Goal: Find specific page/section: Find specific page/section

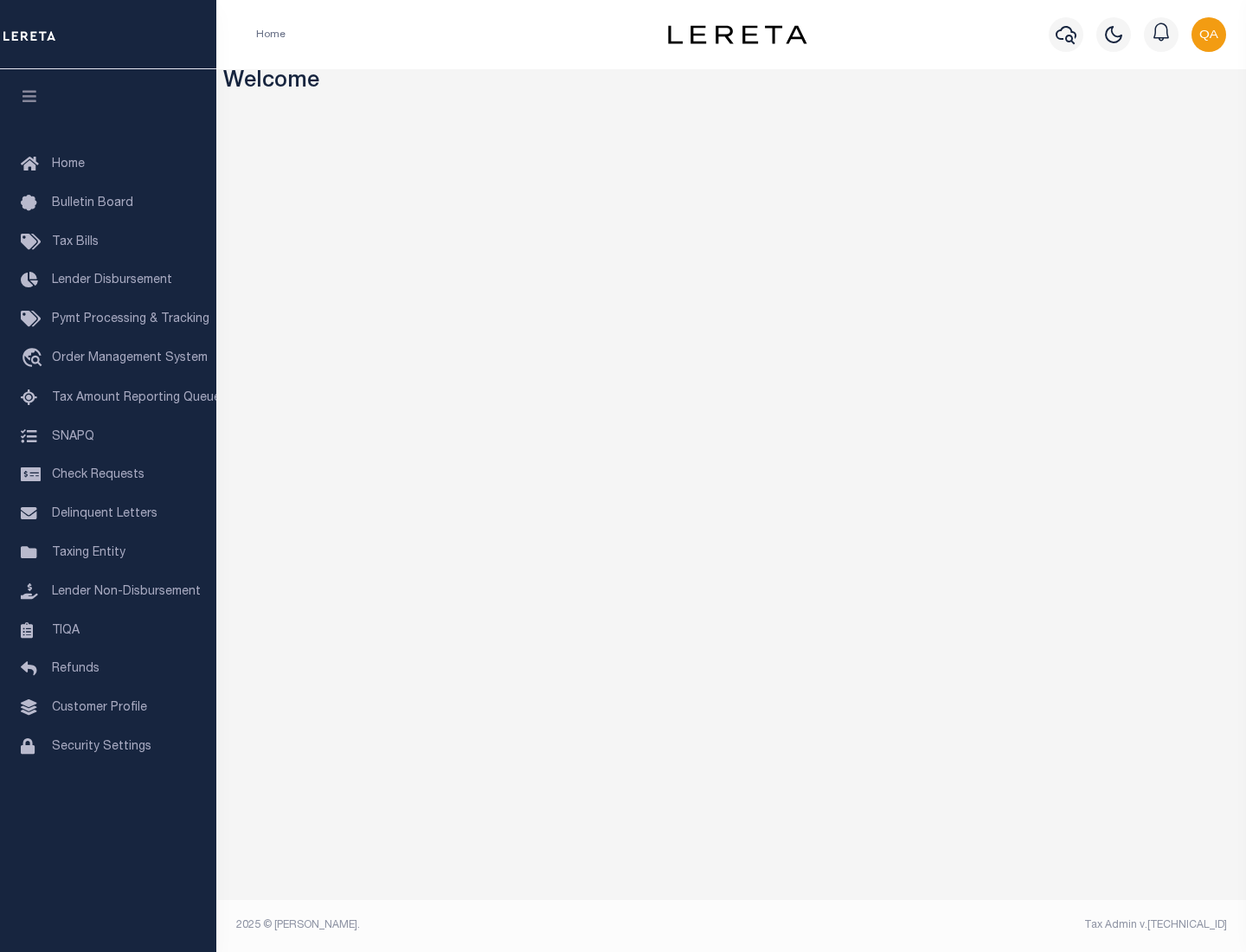
click at [108, 475] on span "Check Requests" at bounding box center [98, 475] width 93 height 12
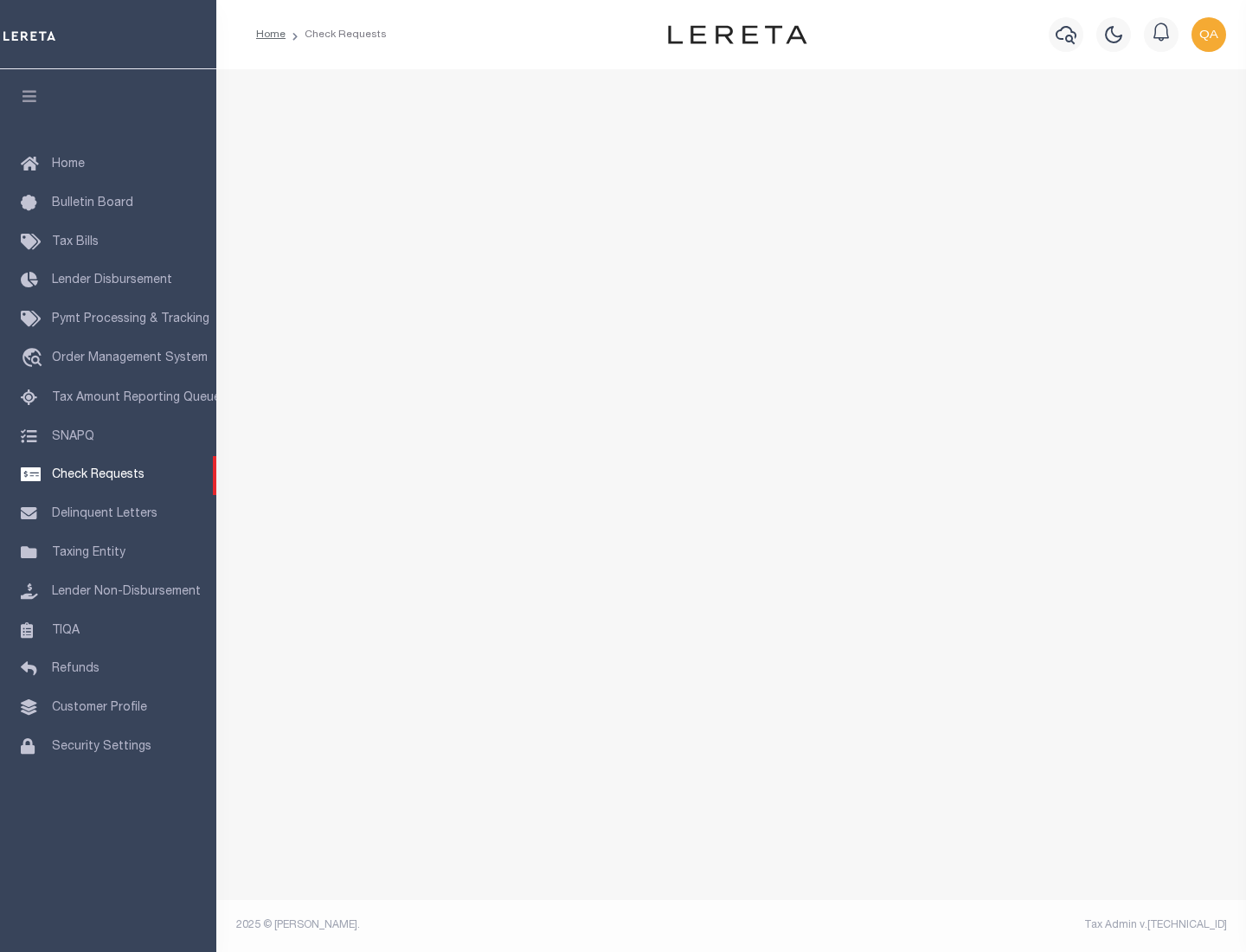
select select "50"
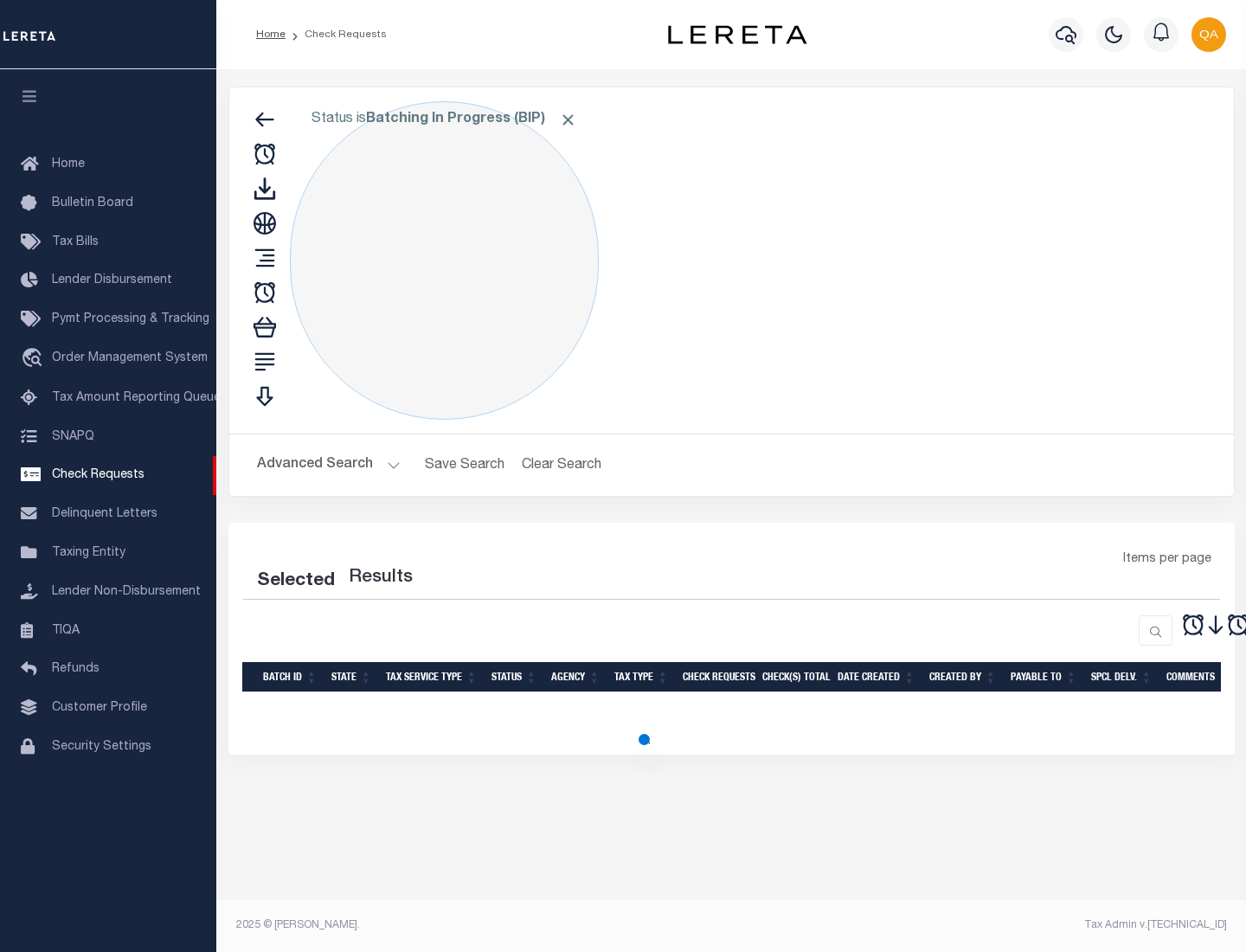
select select "50"
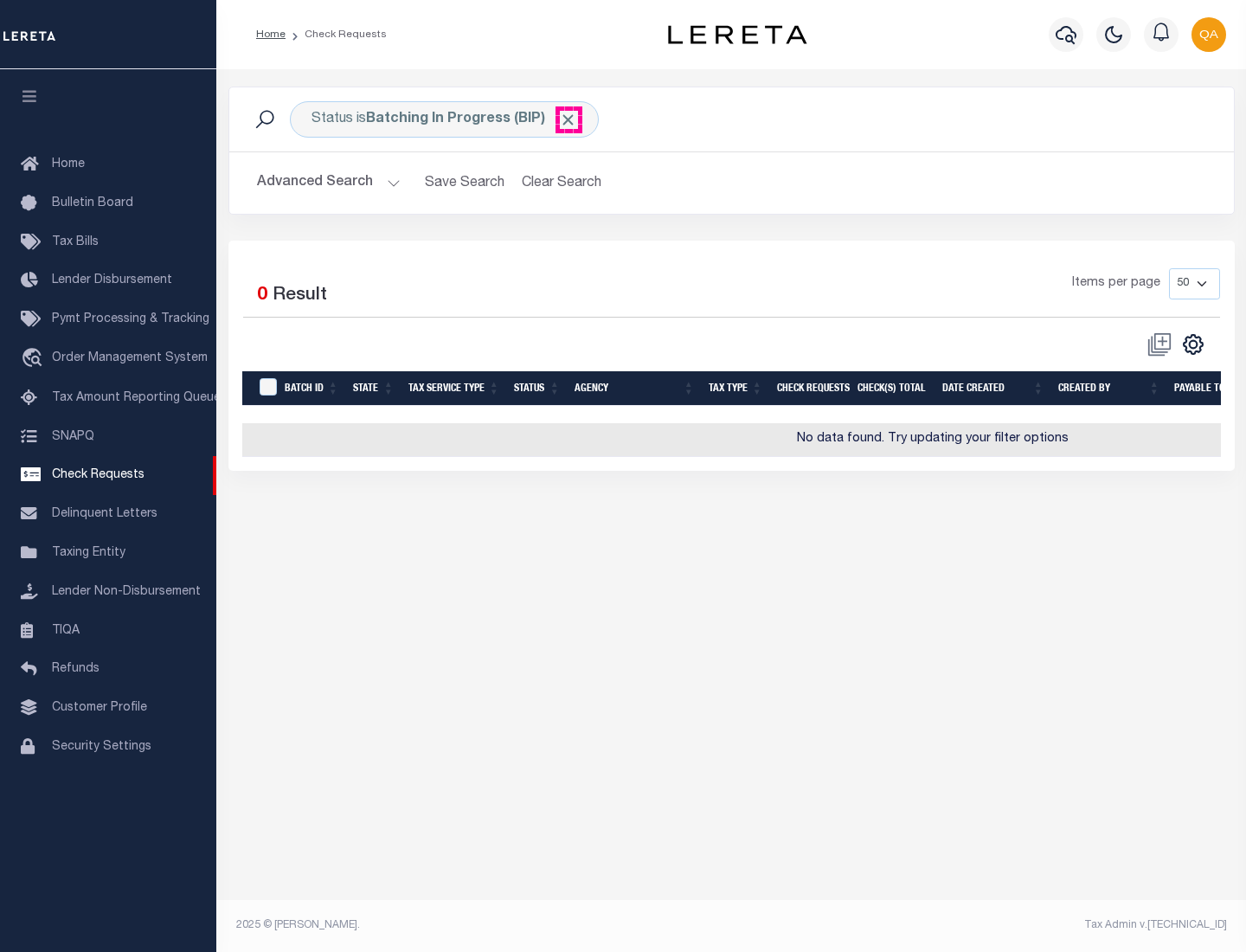
click at [568, 120] on span "Click to Remove" at bounding box center [568, 120] width 18 height 18
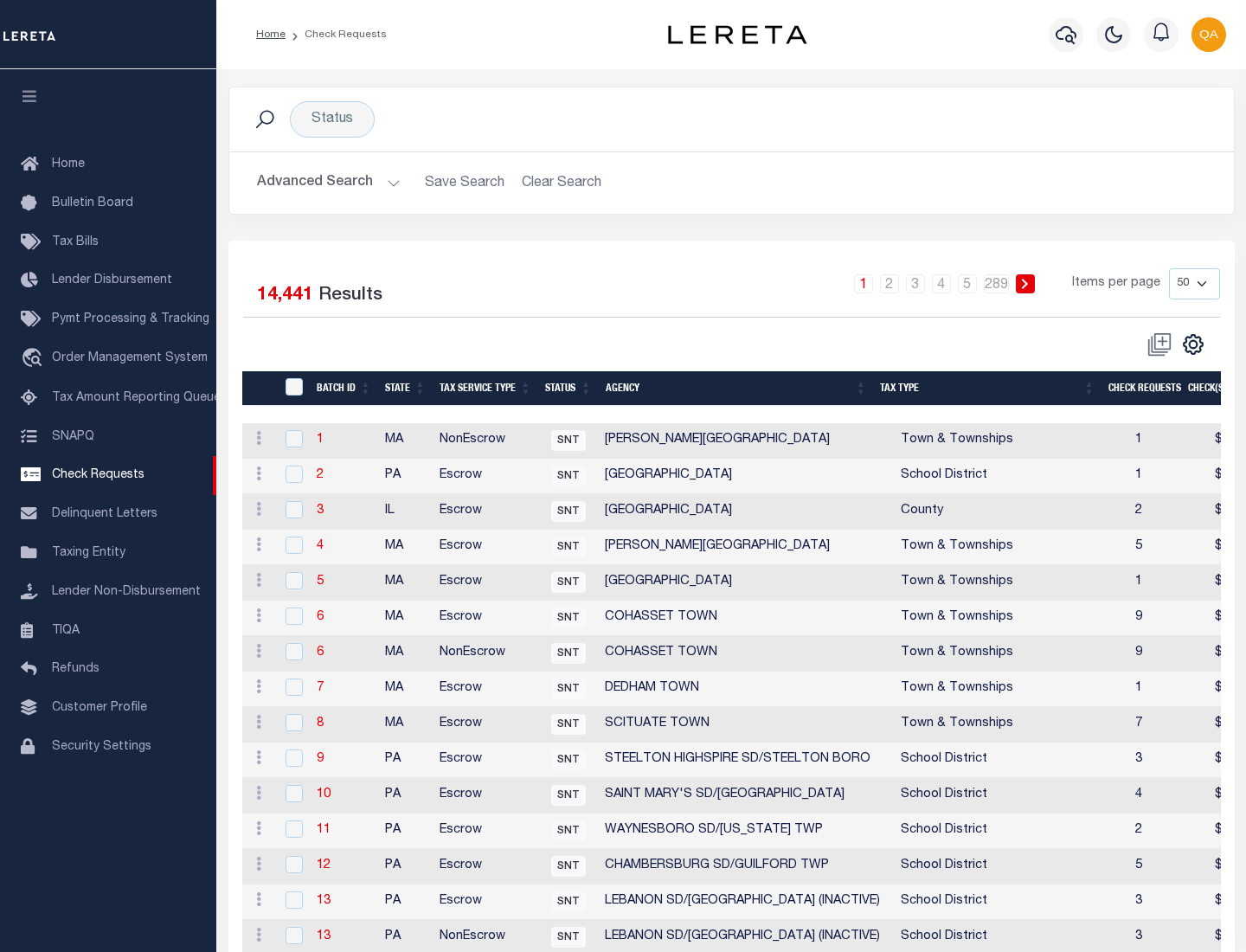
scroll to position [835, 0]
